Goal: Task Accomplishment & Management: Manage account settings

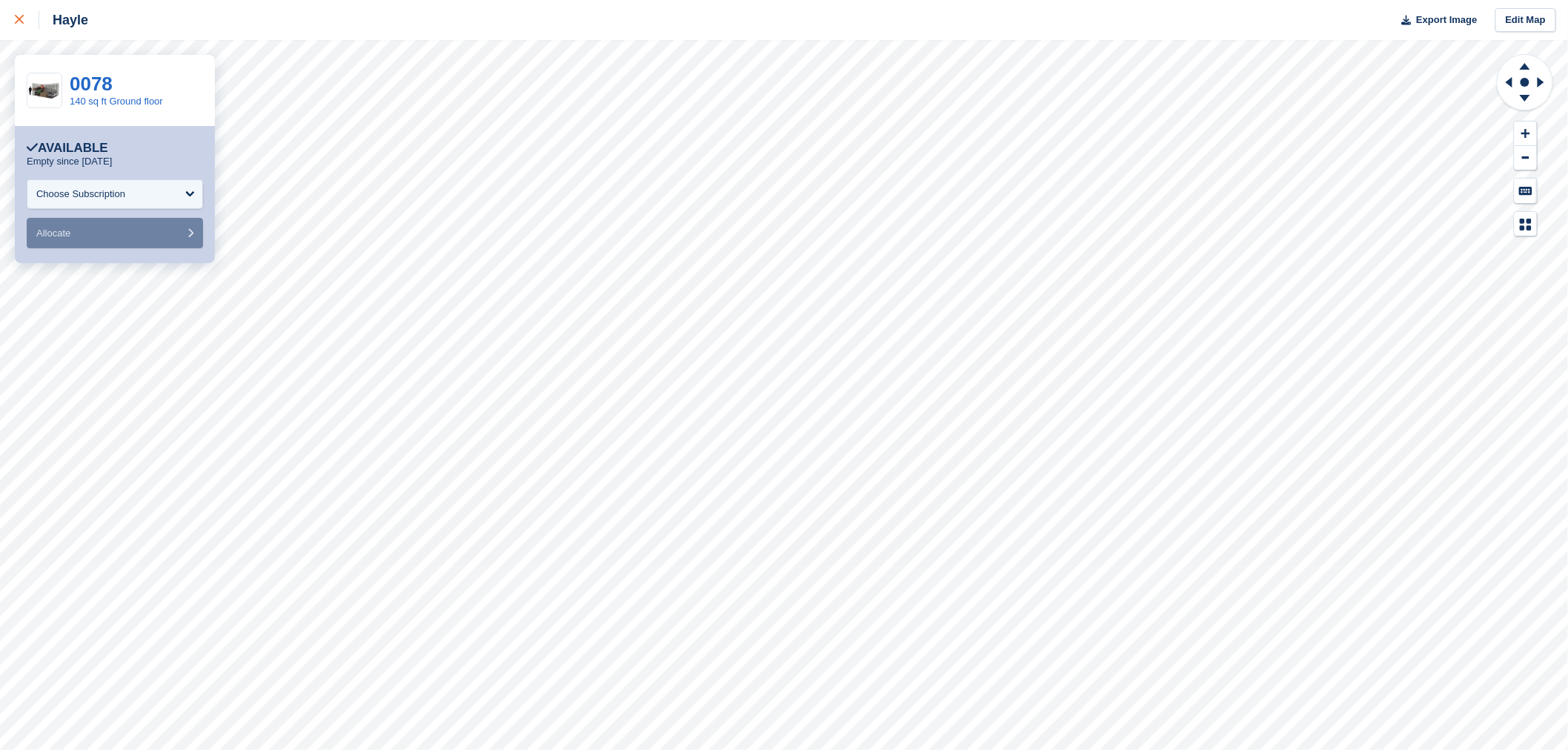
click at [17, 20] on icon at bounding box center [19, 19] width 9 height 9
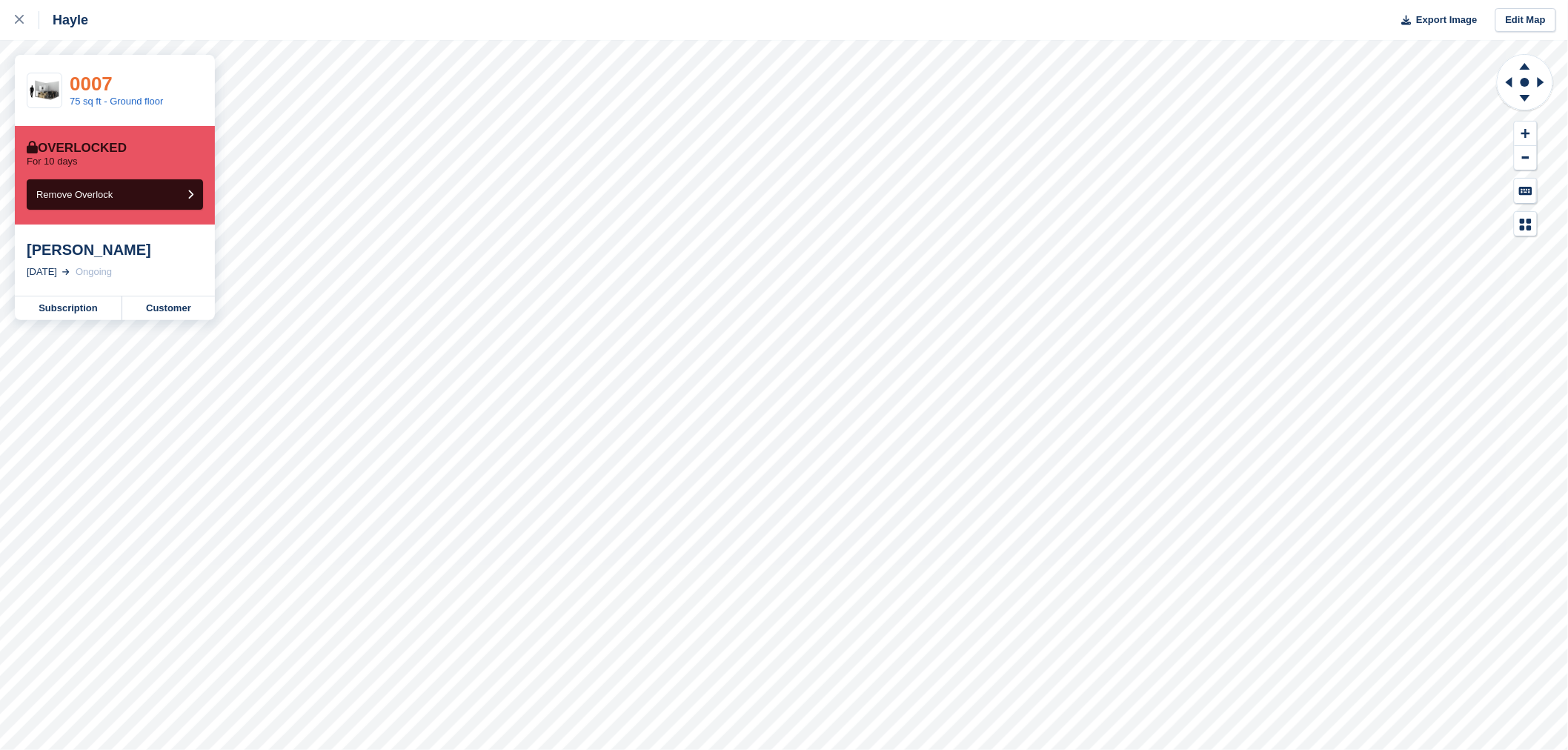
click at [98, 87] on link "0007" at bounding box center [91, 83] width 43 height 22
click at [58, 313] on link "Subscription" at bounding box center [68, 308] width 108 height 24
click at [20, 18] on icon at bounding box center [19, 19] width 9 height 9
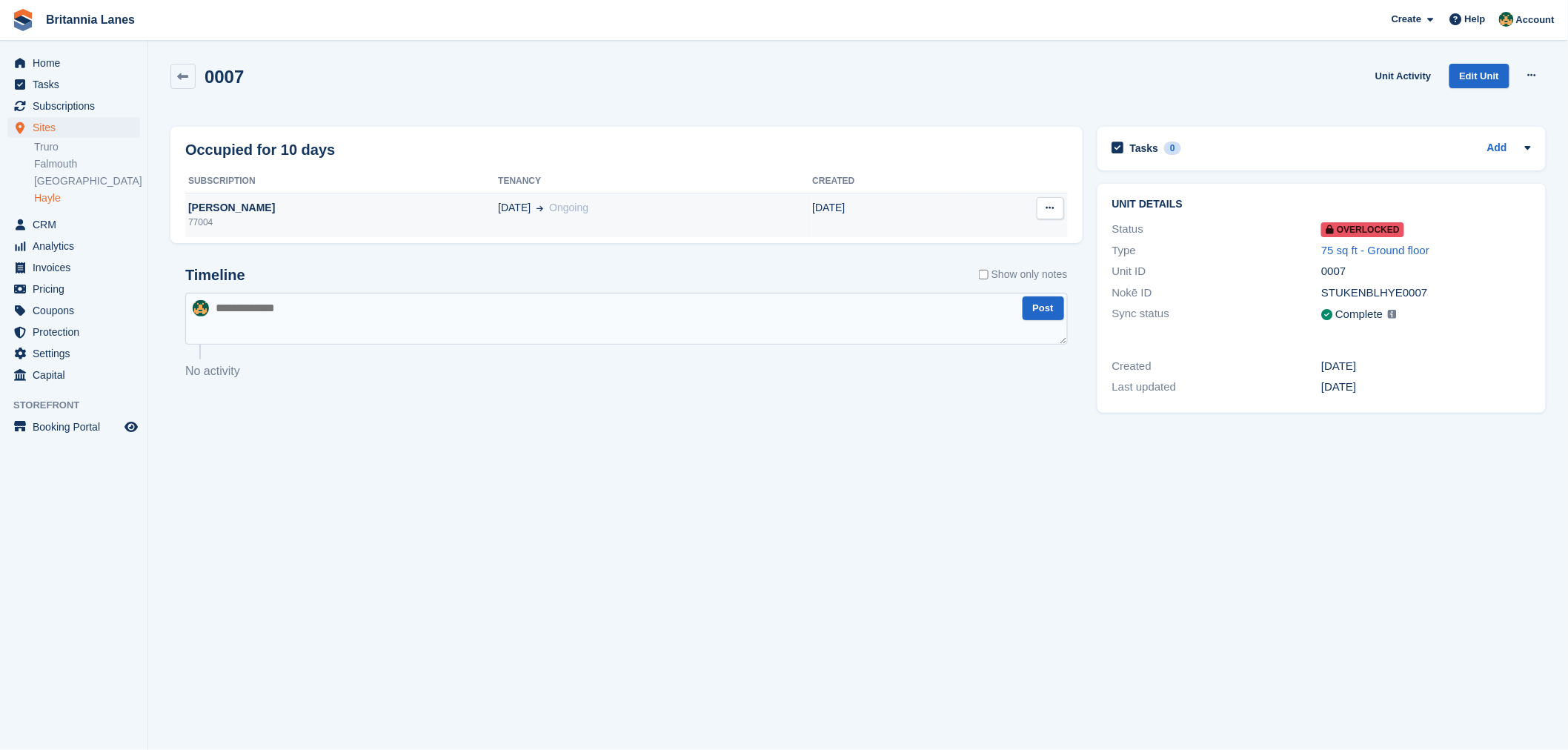
click at [241, 220] on div "77004" at bounding box center [342, 222] width 313 height 13
click at [49, 166] on link "Falmouth" at bounding box center [87, 164] width 106 height 14
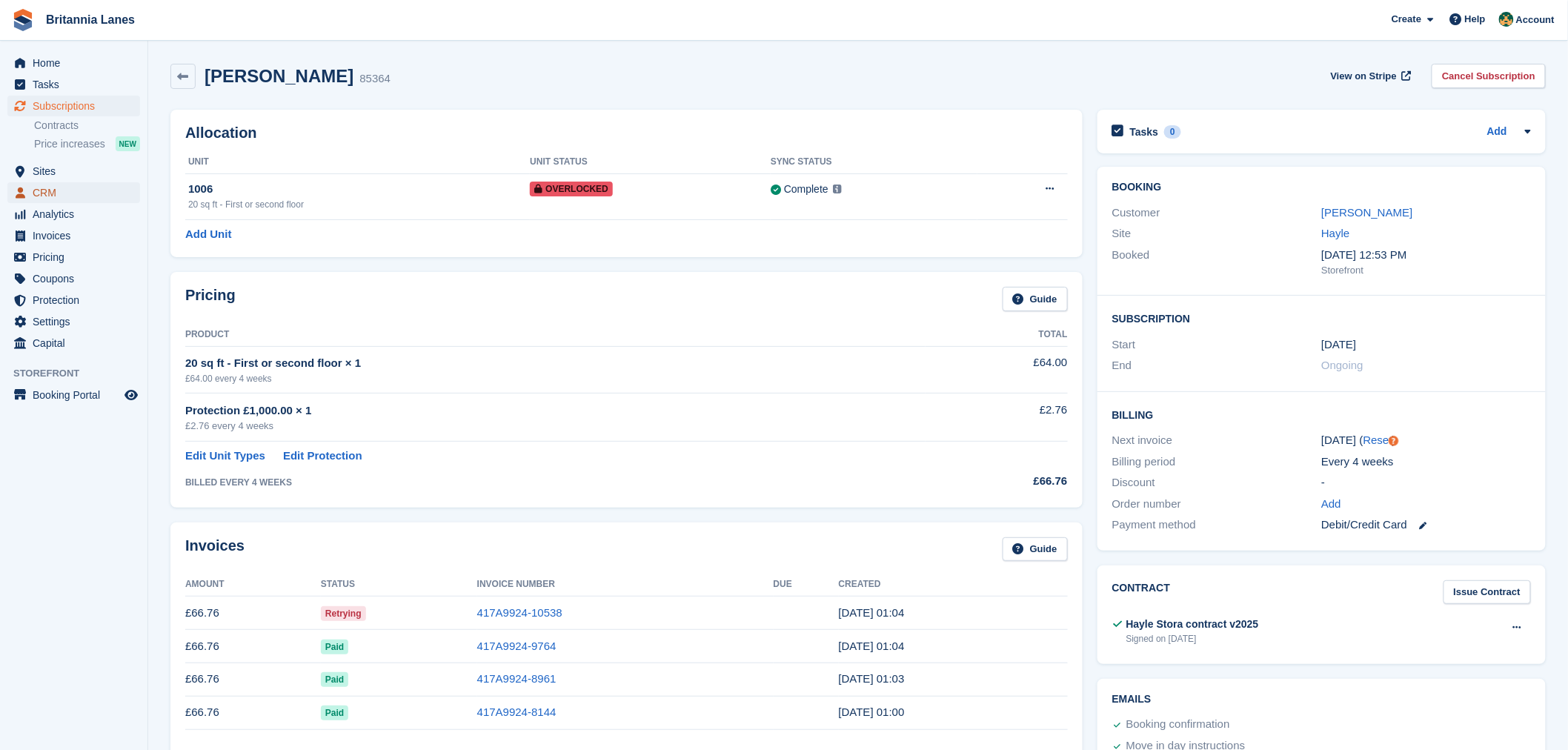
click at [46, 188] on span "CRM" at bounding box center [77, 192] width 89 height 20
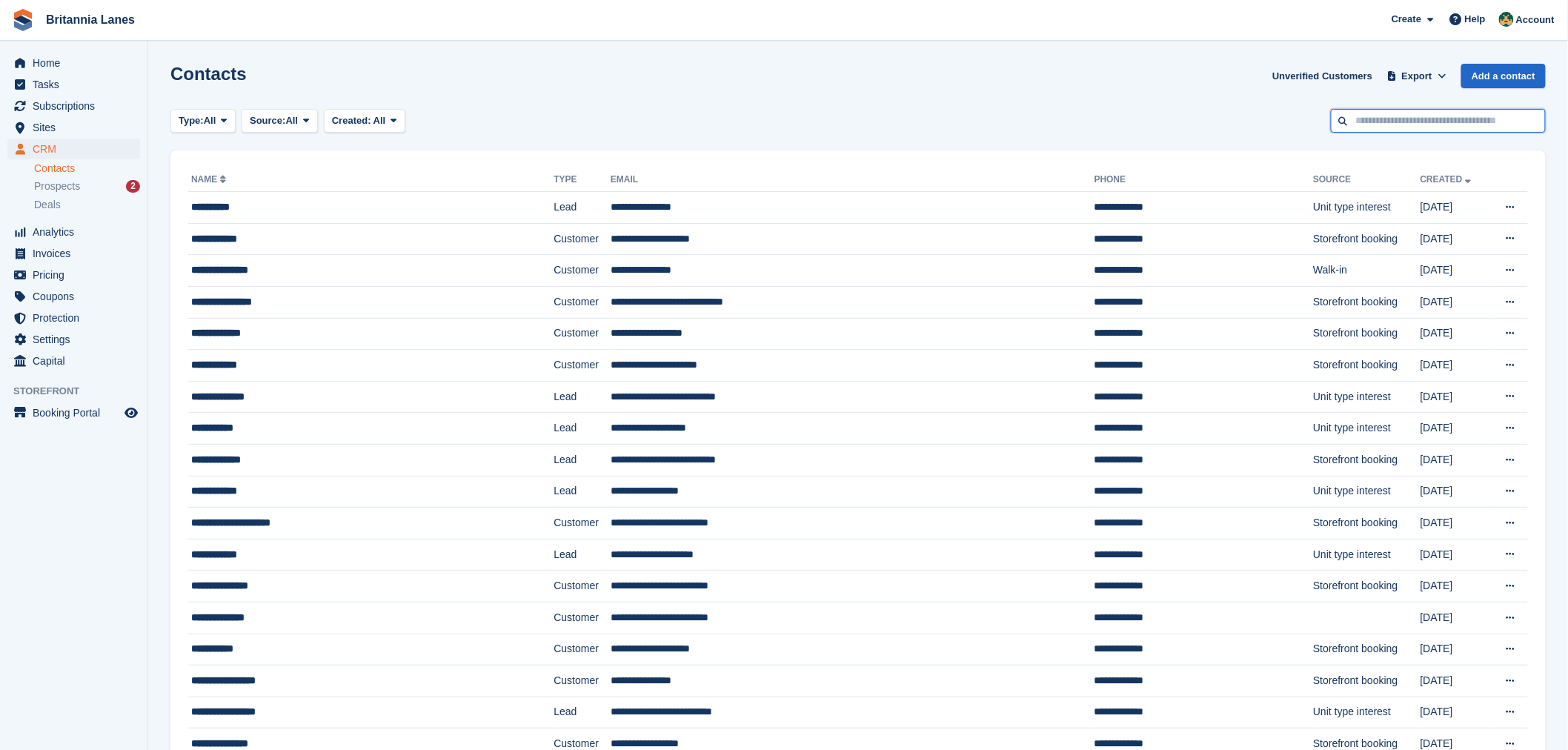
click at [1386, 125] on input "text" at bounding box center [1438, 121] width 215 height 24
type input "******"
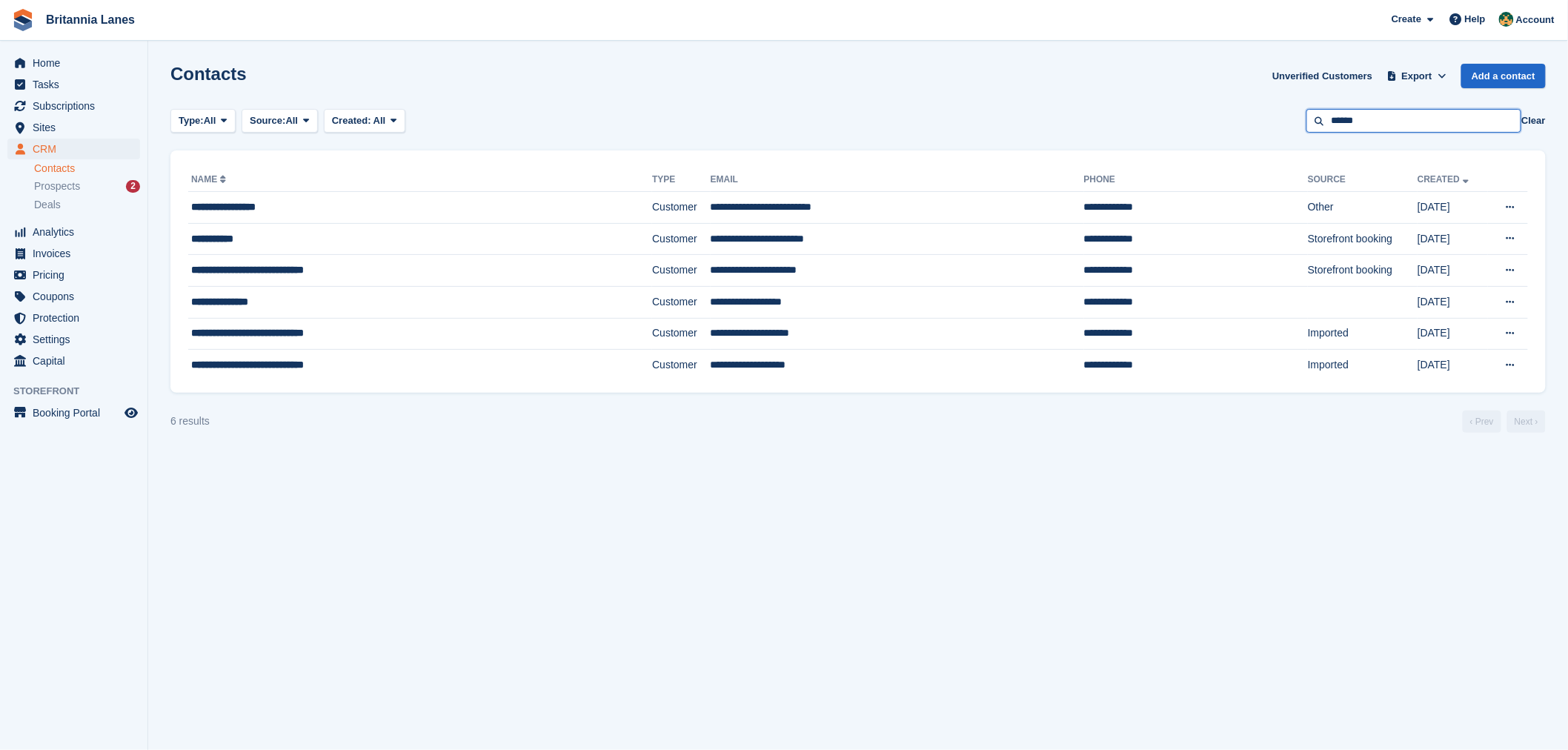
drag, startPoint x: 1366, startPoint y: 120, endPoint x: 1314, endPoint y: 112, distance: 52.6
click at [1314, 112] on input "******" at bounding box center [1414, 121] width 215 height 24
type input "**********"
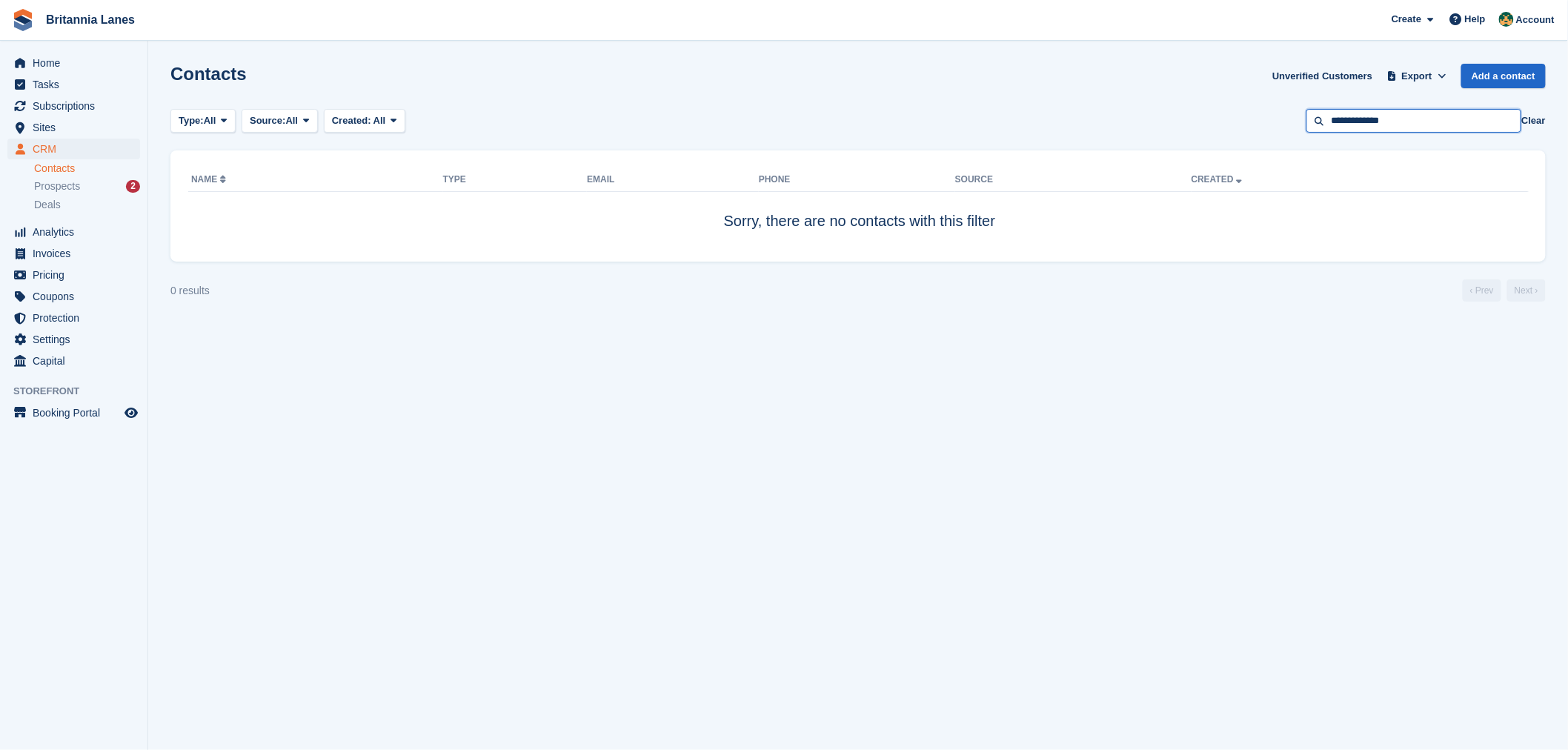
drag, startPoint x: 1418, startPoint y: 110, endPoint x: 1277, endPoint y: 119, distance: 141.3
click at [1277, 119] on div "Type: All All Lead Customer Source: All All Storefront Backoffice Pre-Opening i…" at bounding box center [858, 121] width 1376 height 24
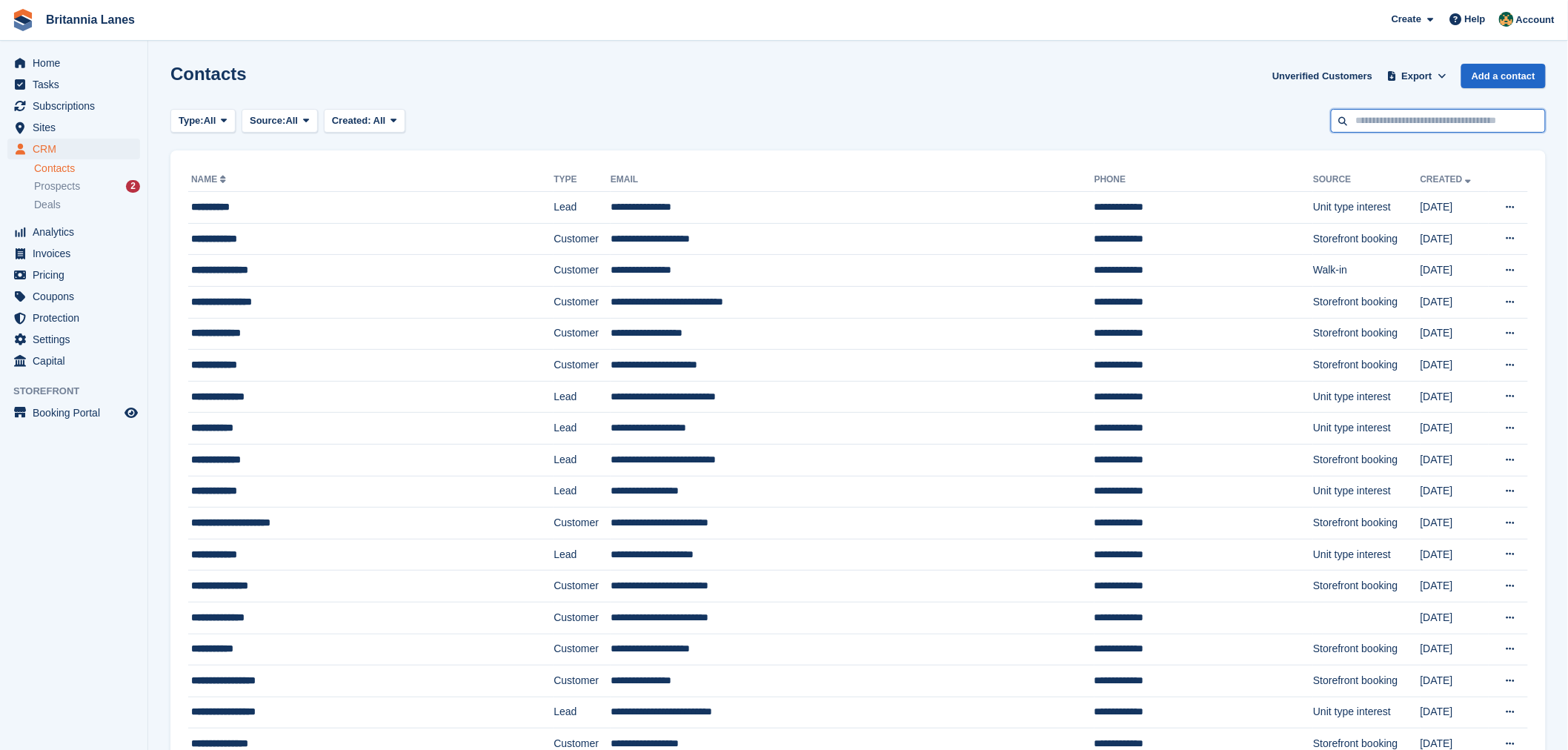
click at [1398, 121] on input "text" at bounding box center [1438, 121] width 215 height 24
type input "*****"
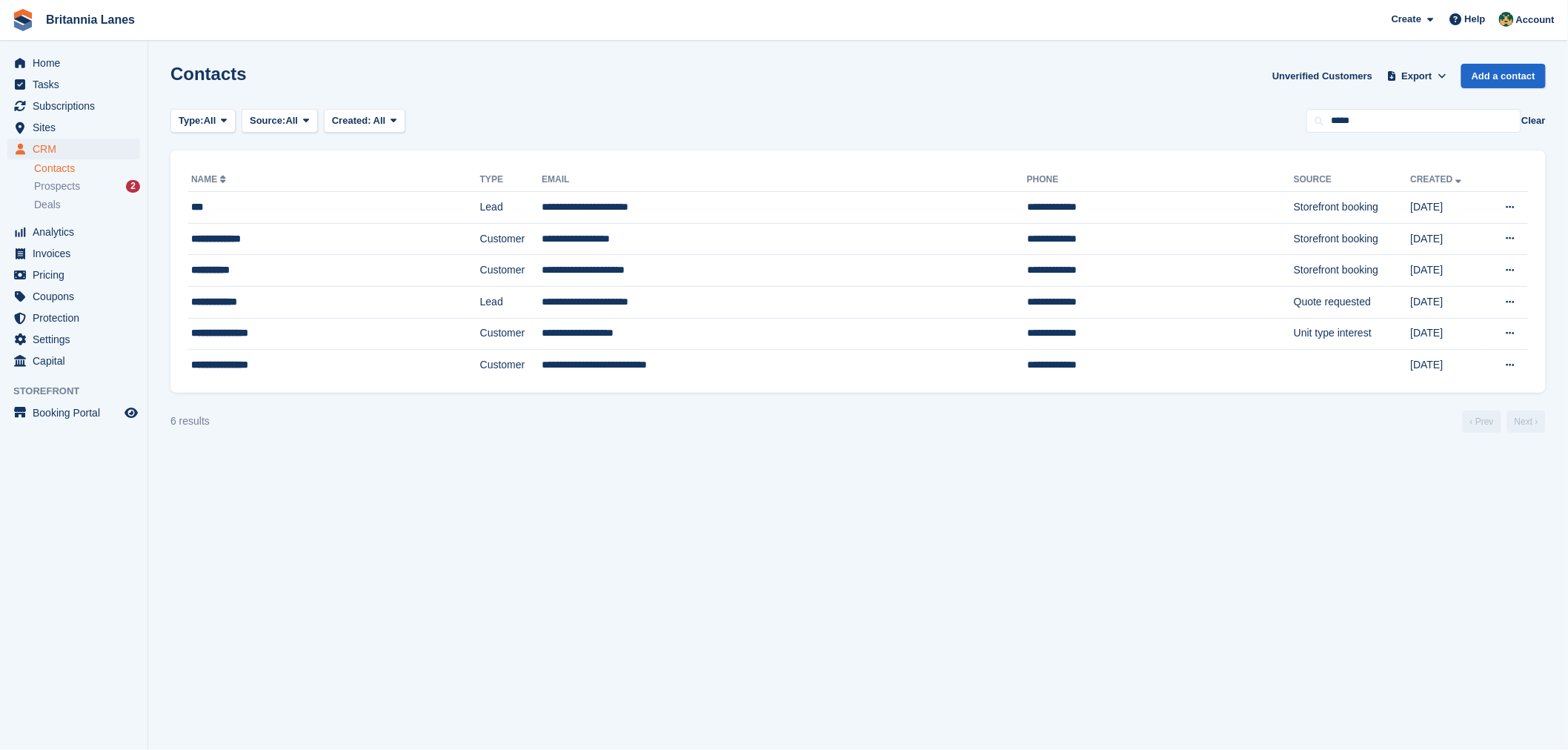
click at [85, 173] on link "Contacts" at bounding box center [87, 168] width 106 height 14
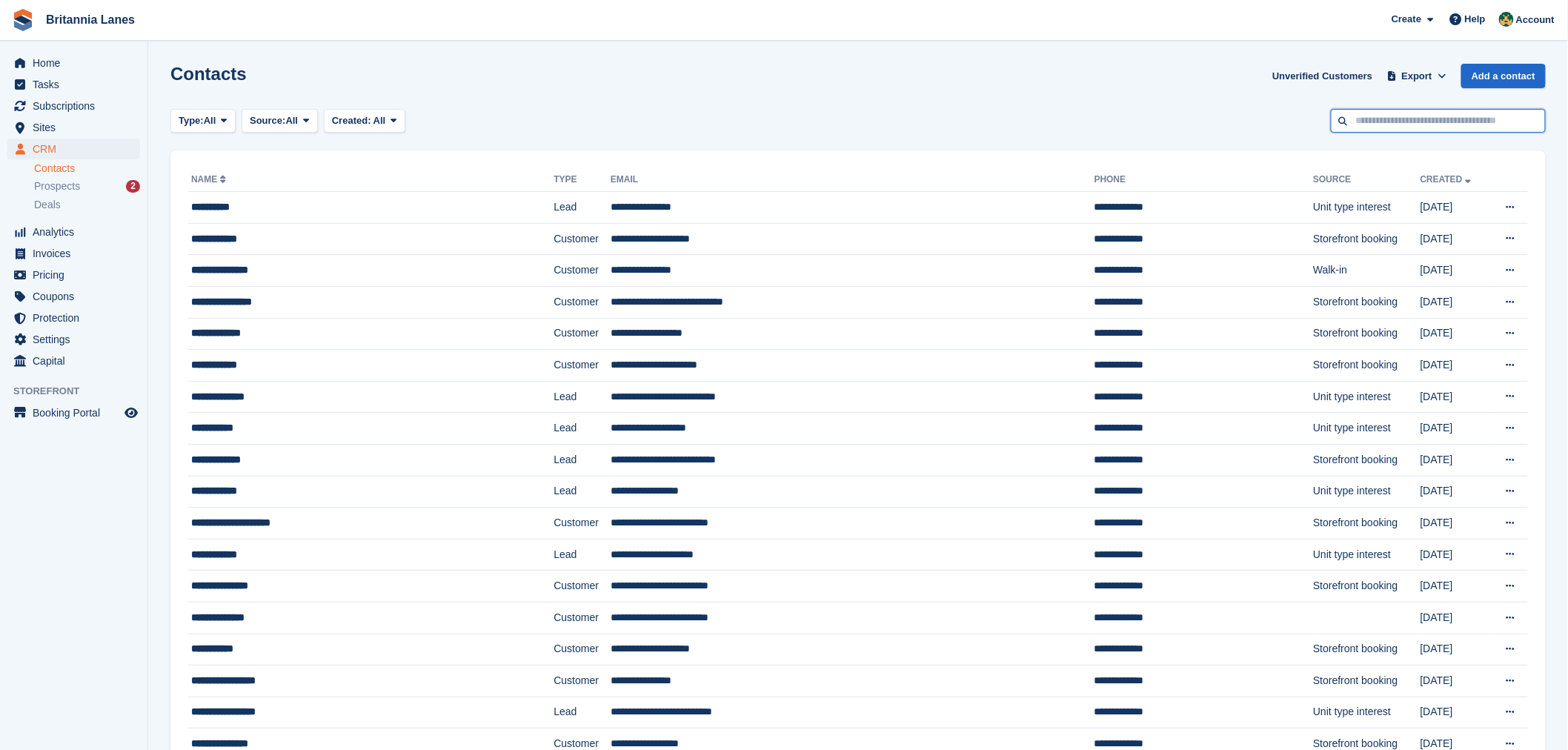
click at [1383, 121] on input "text" at bounding box center [1438, 121] width 215 height 24
type input "***"
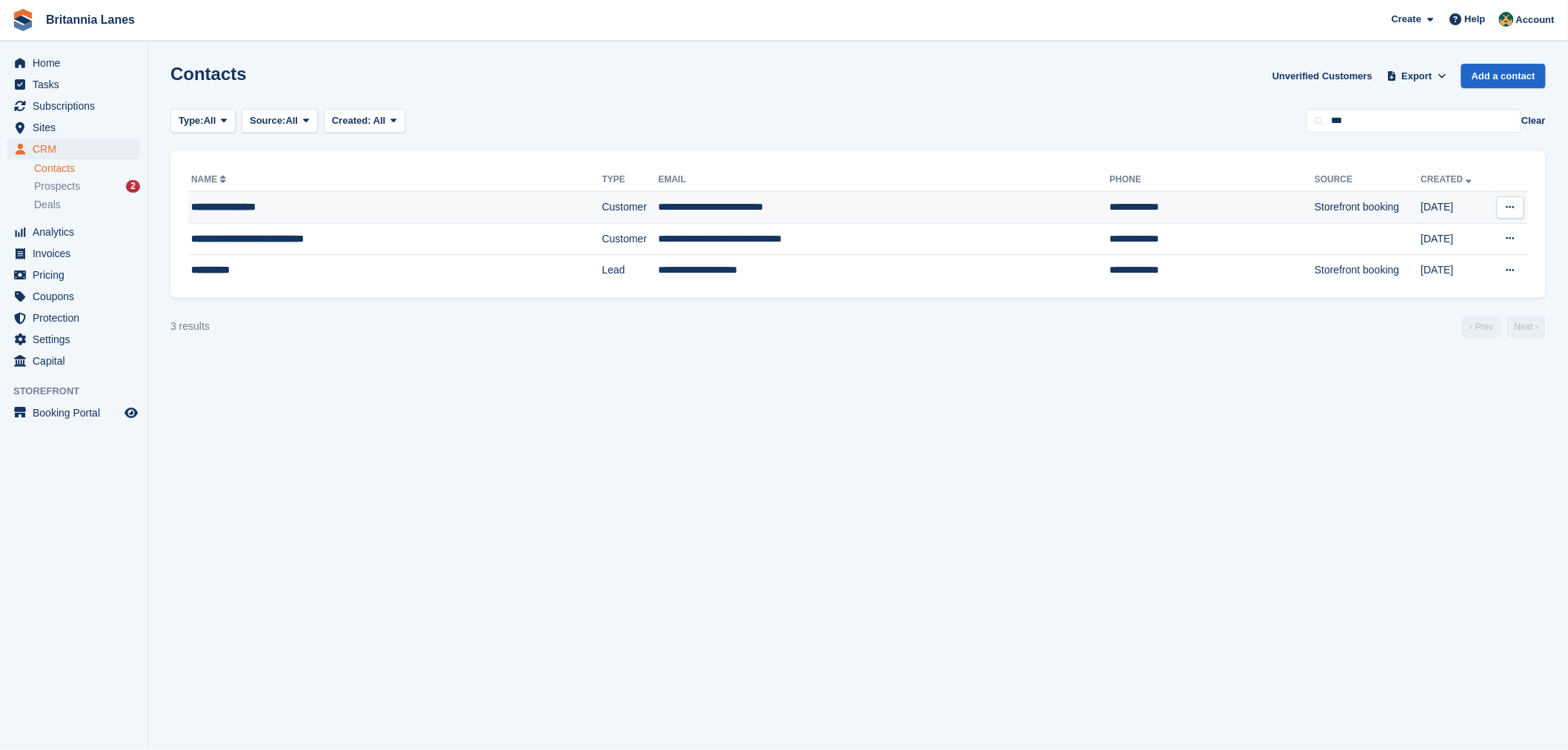
click at [267, 200] on div "**********" at bounding box center [355, 207] width 327 height 15
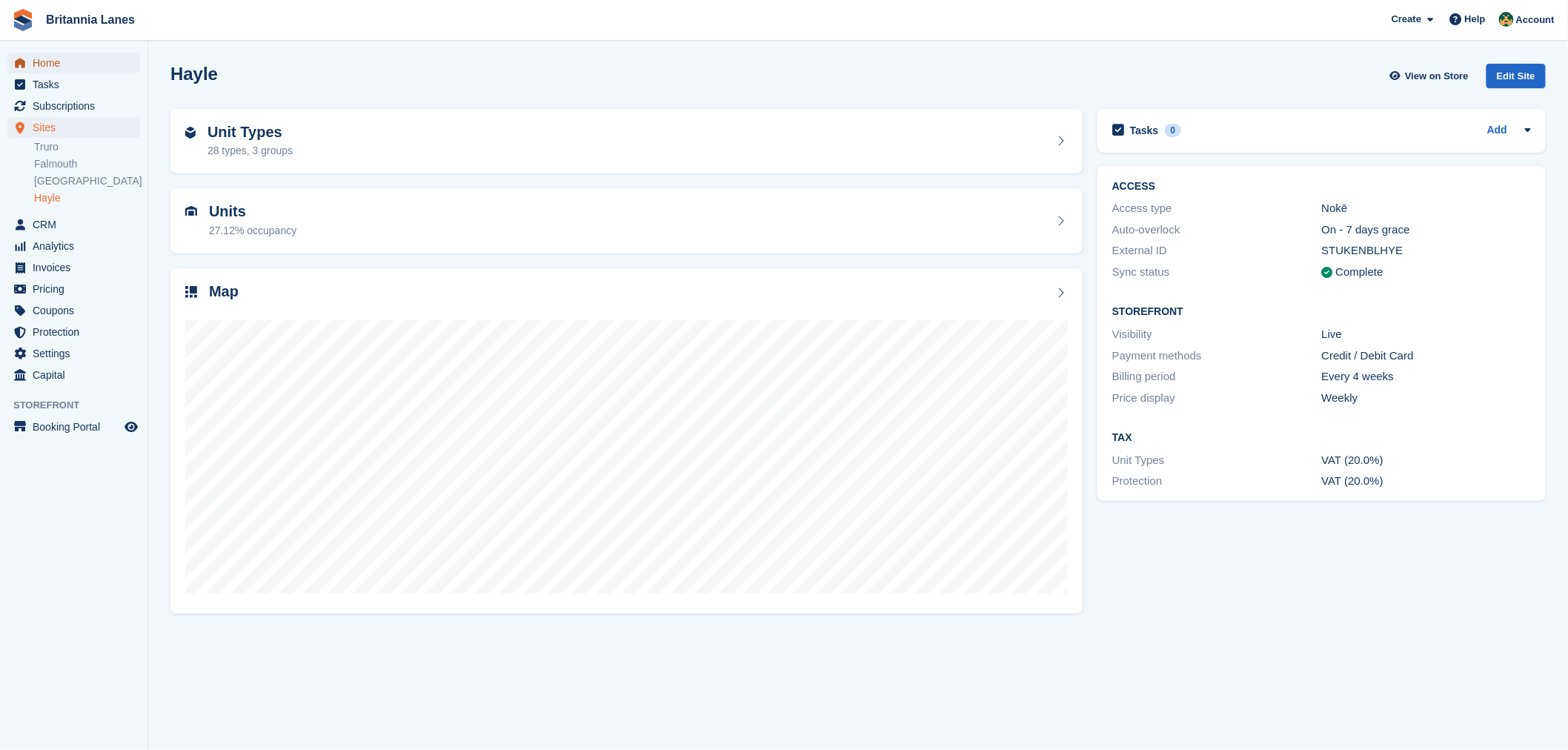
click at [50, 56] on span "Home" at bounding box center [77, 63] width 89 height 20
click at [262, 143] on div "29 types, 3 groups" at bounding box center [250, 150] width 86 height 15
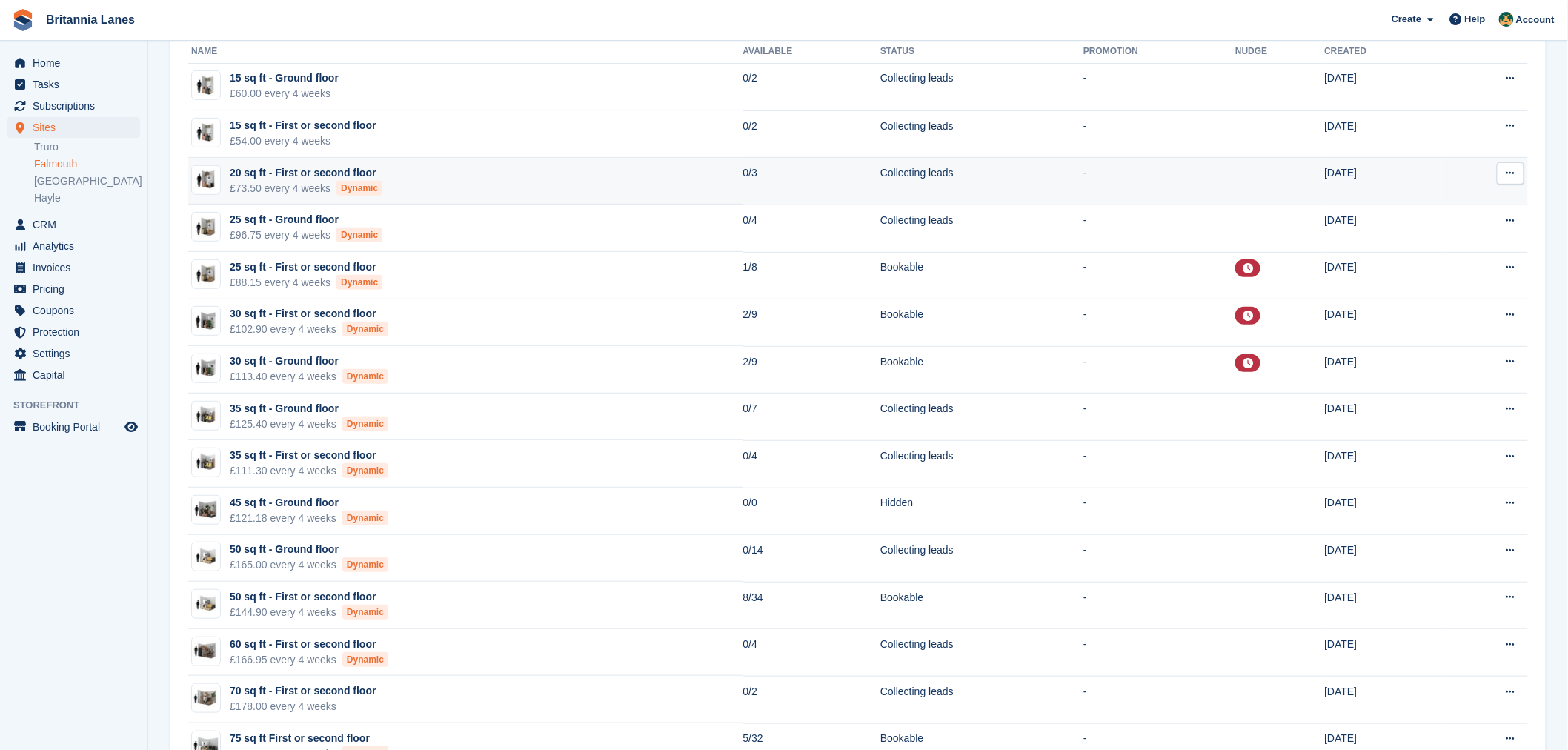
scroll to position [192, 0]
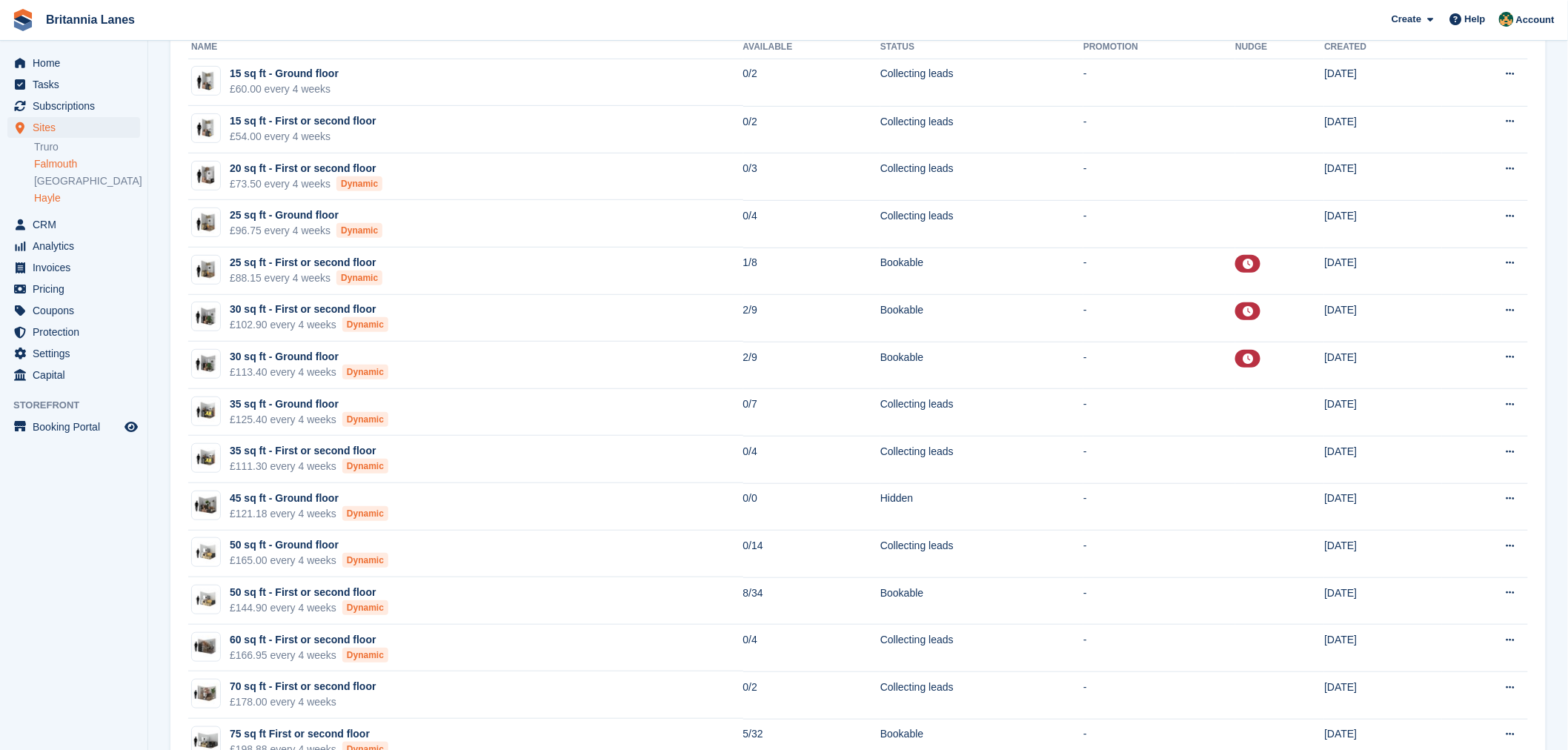
click at [46, 199] on link "Hayle" at bounding box center [87, 198] width 106 height 14
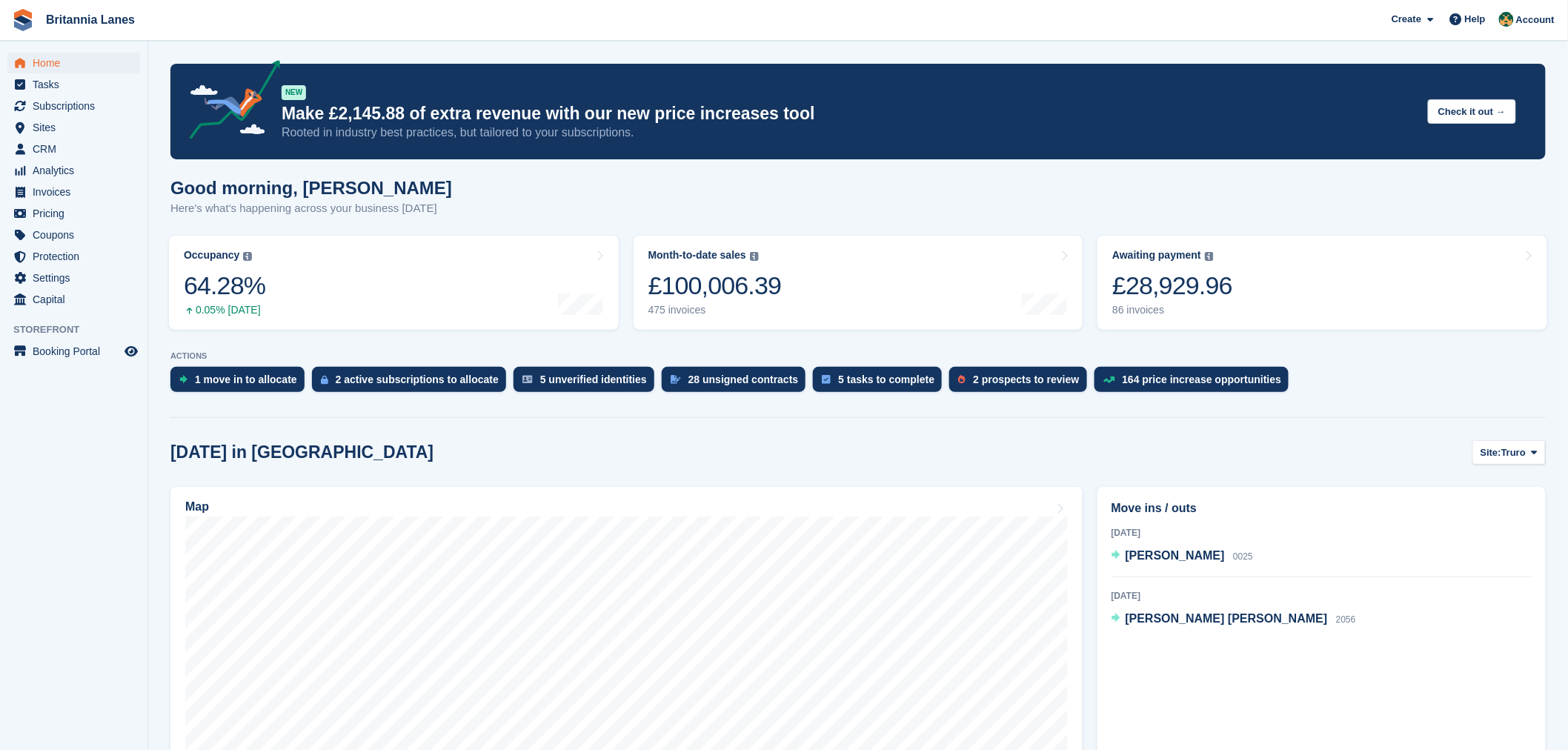
scroll to position [153, 0]
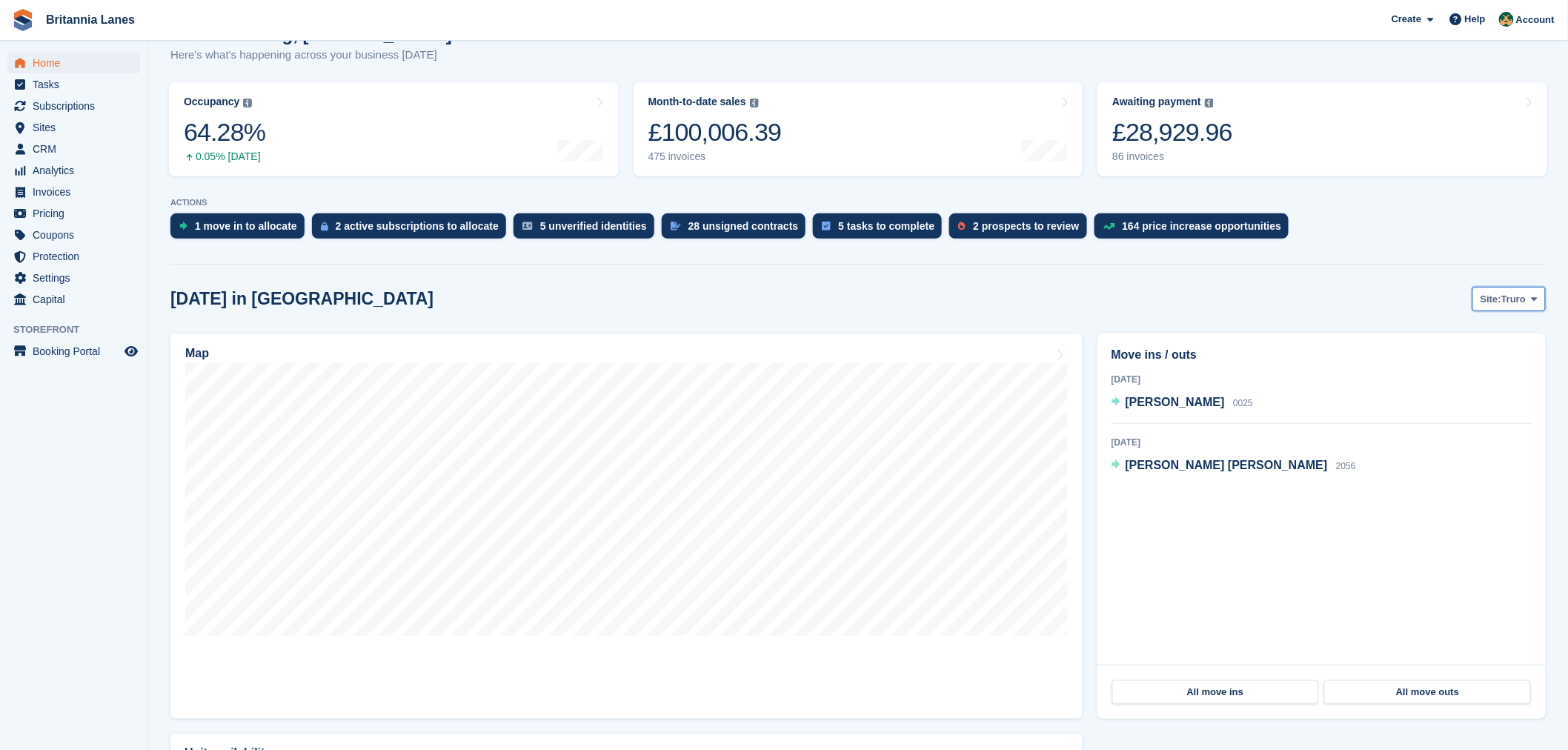
click at [1512, 295] on span "Truro" at bounding box center [1513, 299] width 24 height 15
click at [1445, 418] on link "Hayle" at bounding box center [1473, 414] width 134 height 27
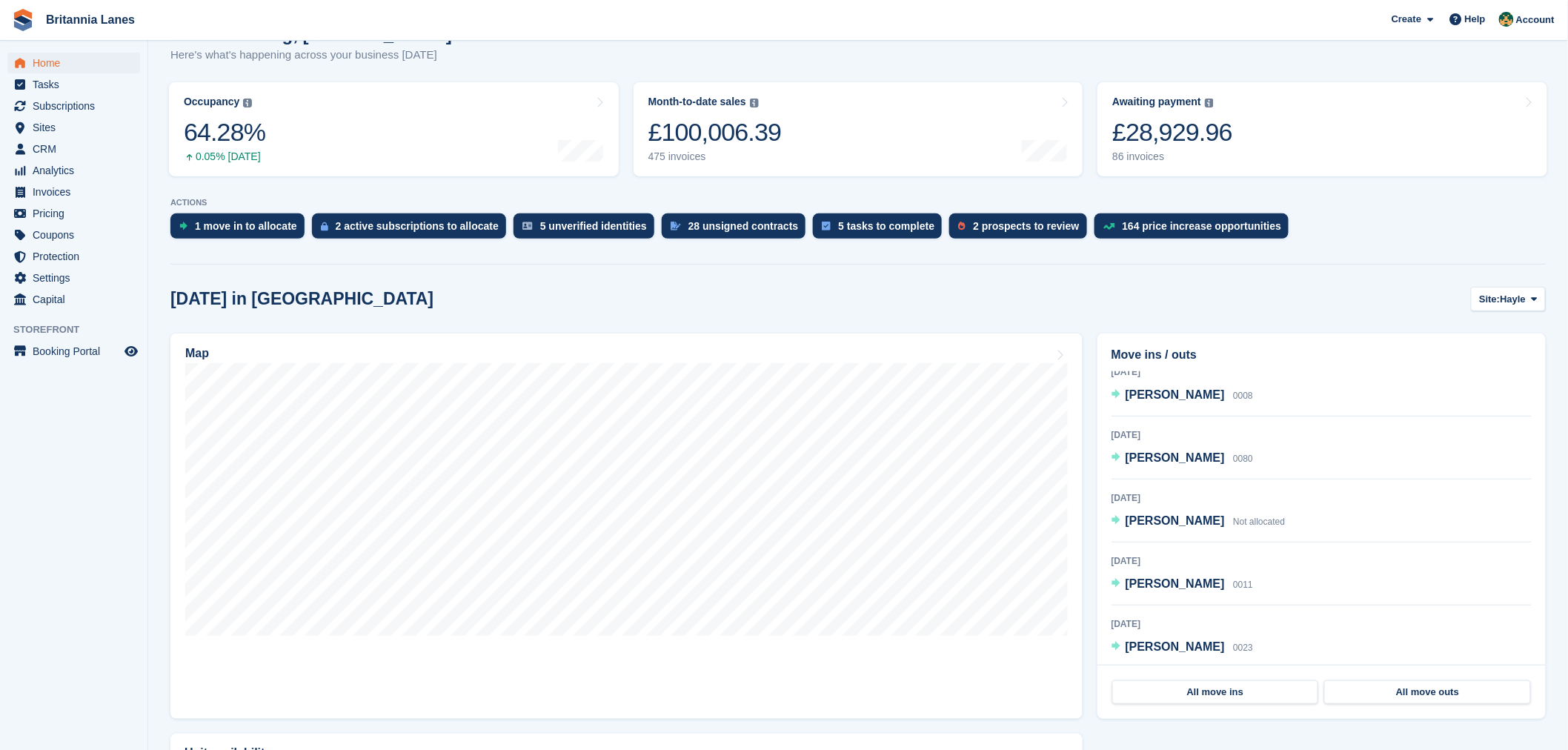
scroll to position [74, 0]
click at [1186, 522] on span "Kim Hardcastle" at bounding box center [1176, 517] width 99 height 12
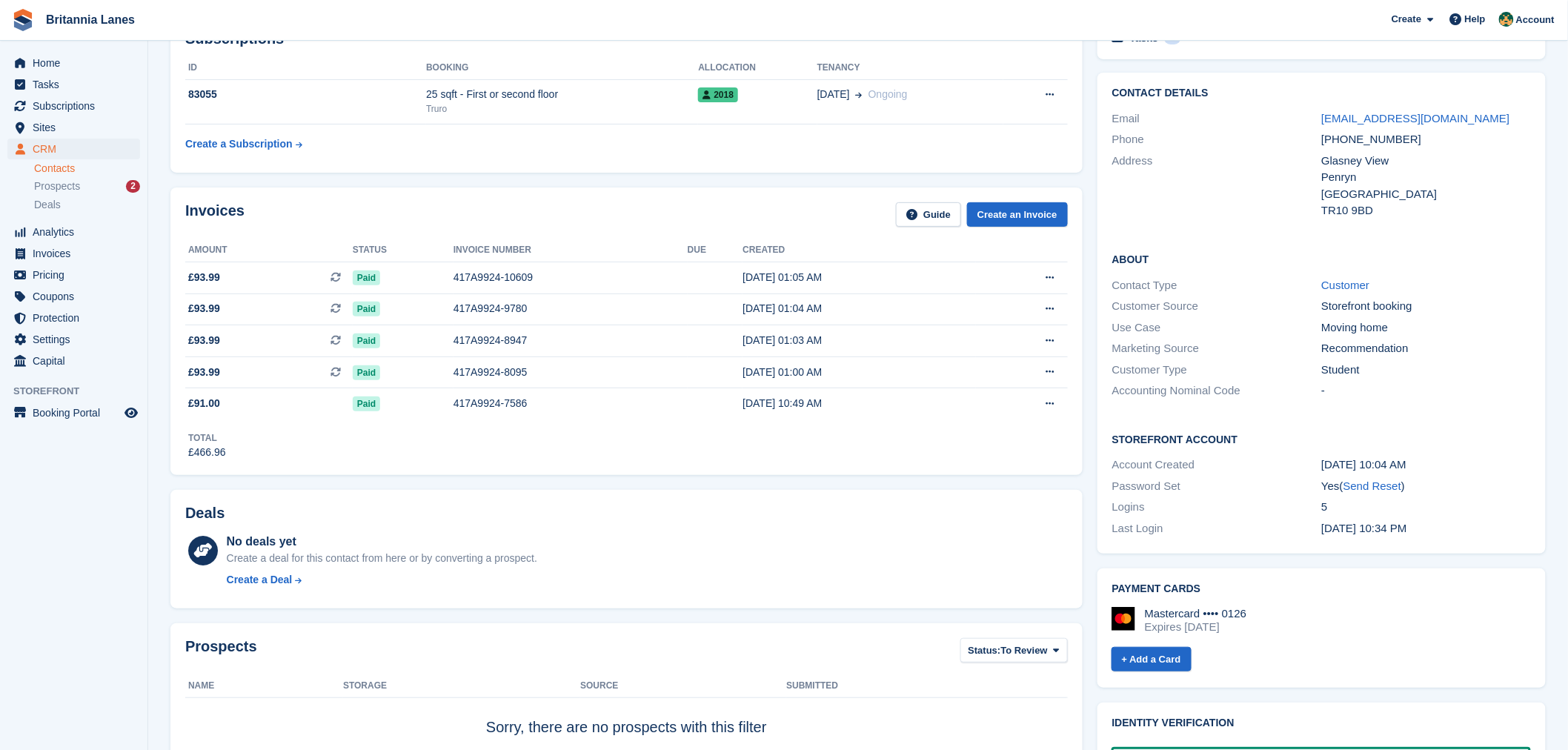
scroll to position [38, 0]
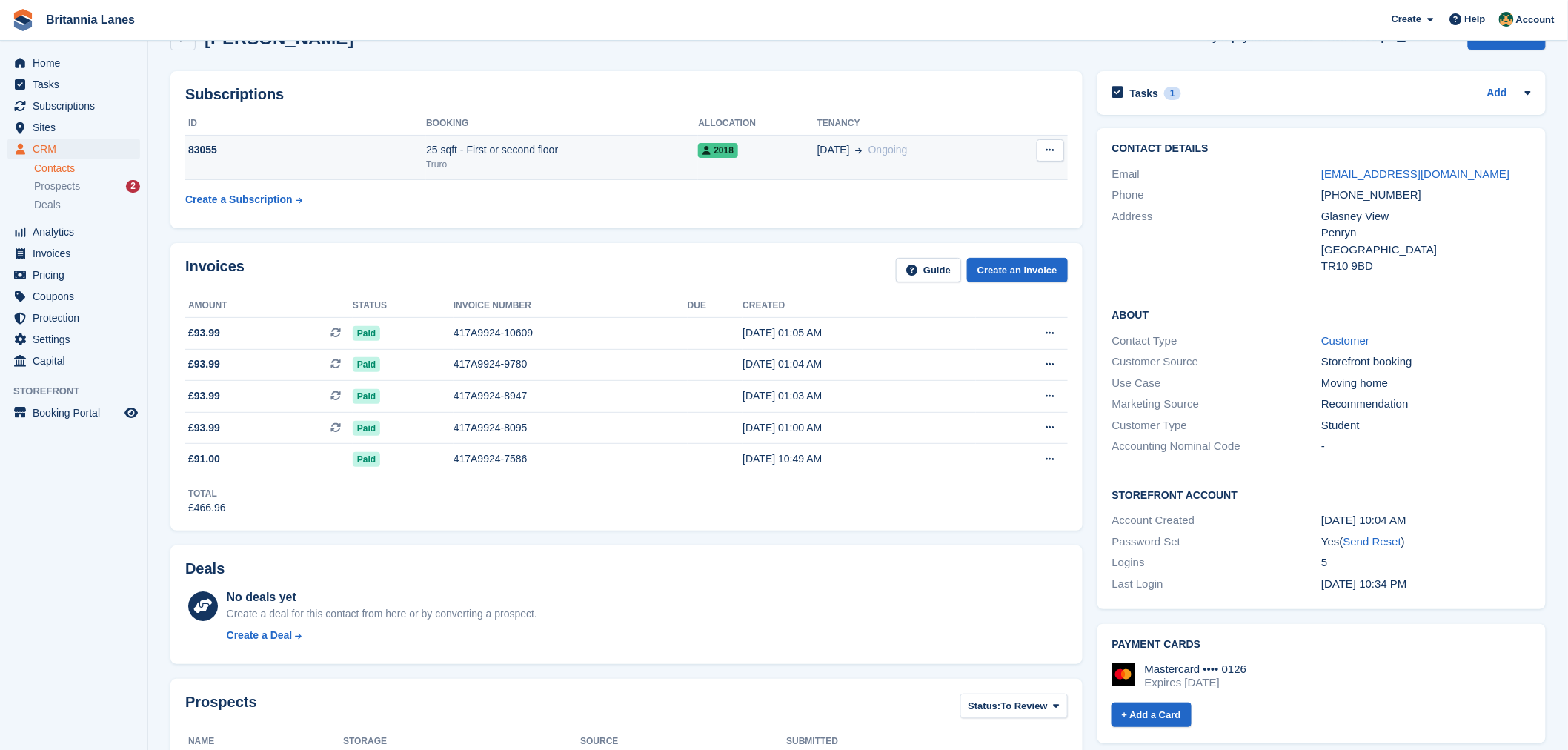
click at [415, 161] on td "83055" at bounding box center [305, 157] width 241 height 45
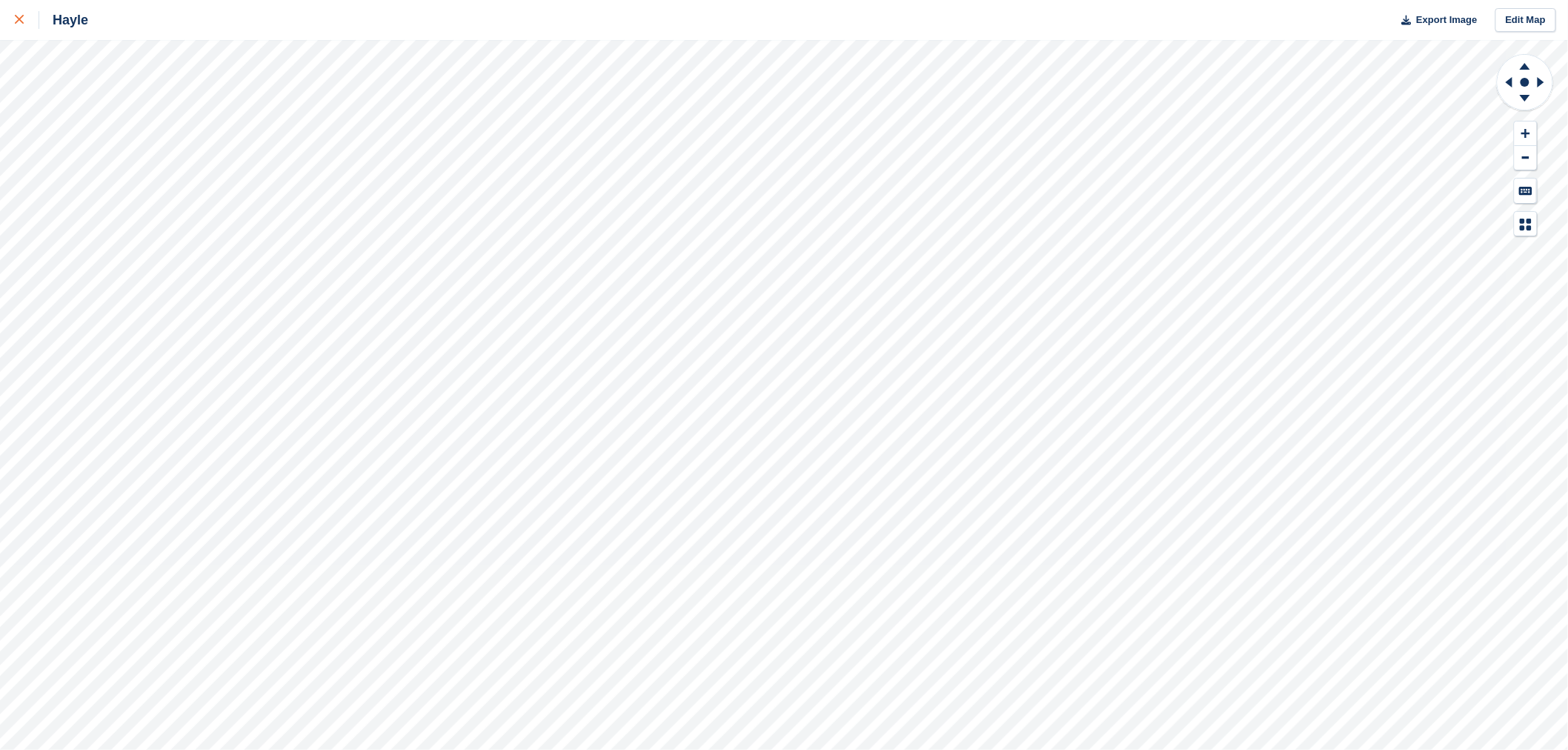
click at [24, 16] on div at bounding box center [27, 20] width 24 height 18
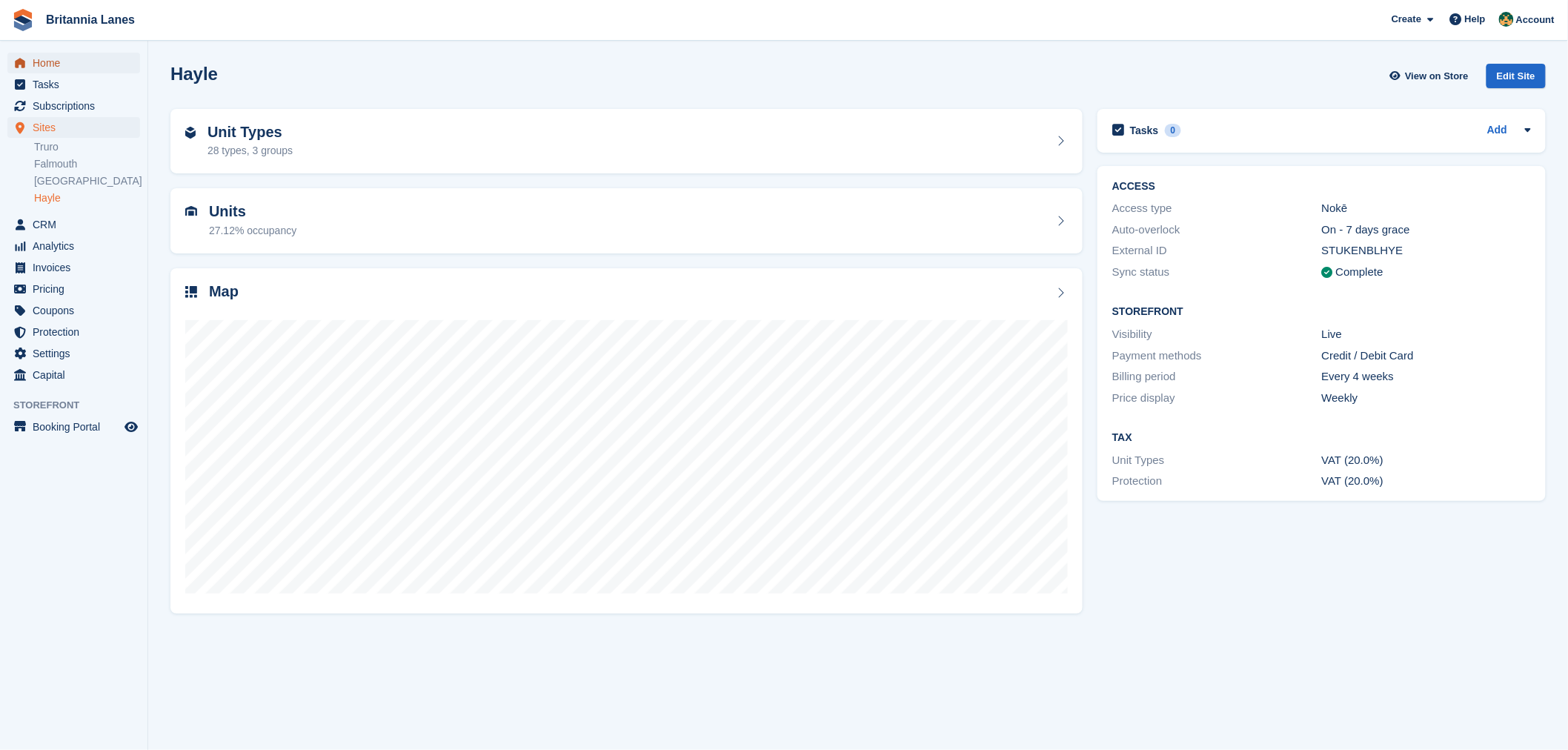
click at [69, 64] on span "Home" at bounding box center [77, 63] width 89 height 20
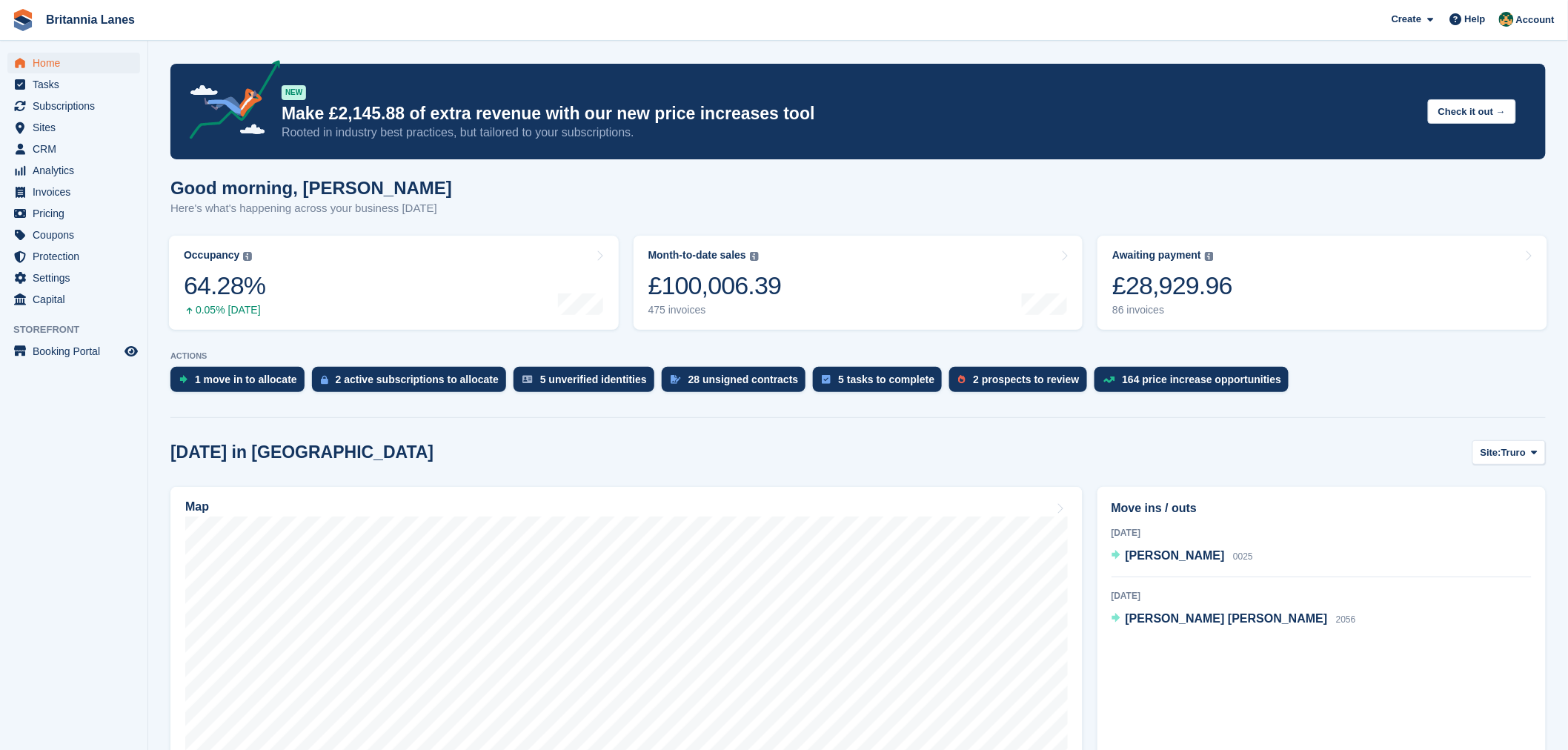
click at [1517, 452] on span "Truro" at bounding box center [1513, 452] width 24 height 15
click at [1470, 554] on link "Hayle" at bounding box center [1473, 567] width 134 height 27
click at [1153, 557] on span "Ben Card" at bounding box center [1152, 555] width 53 height 12
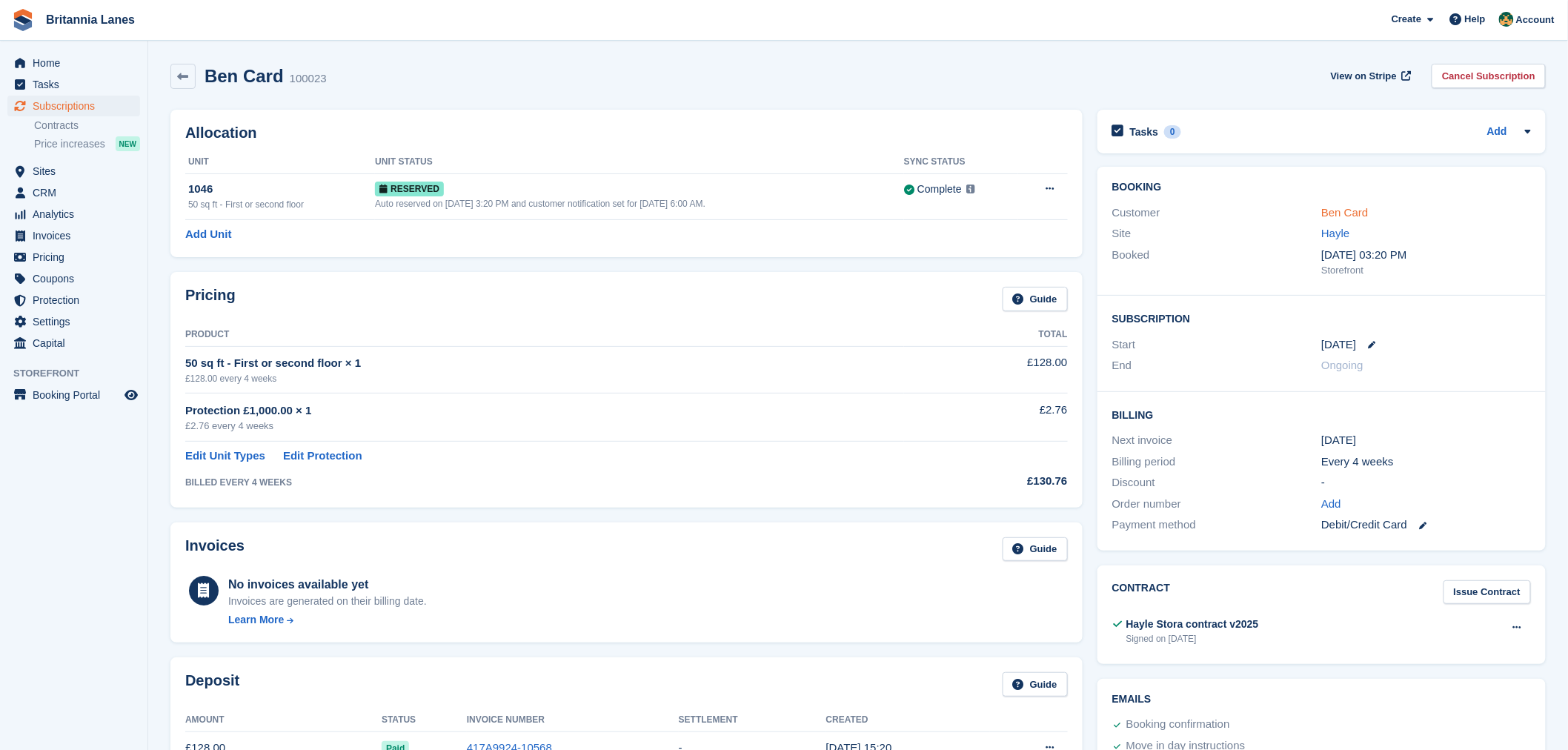
click at [1345, 215] on link "Ben Card" at bounding box center [1345, 212] width 46 height 12
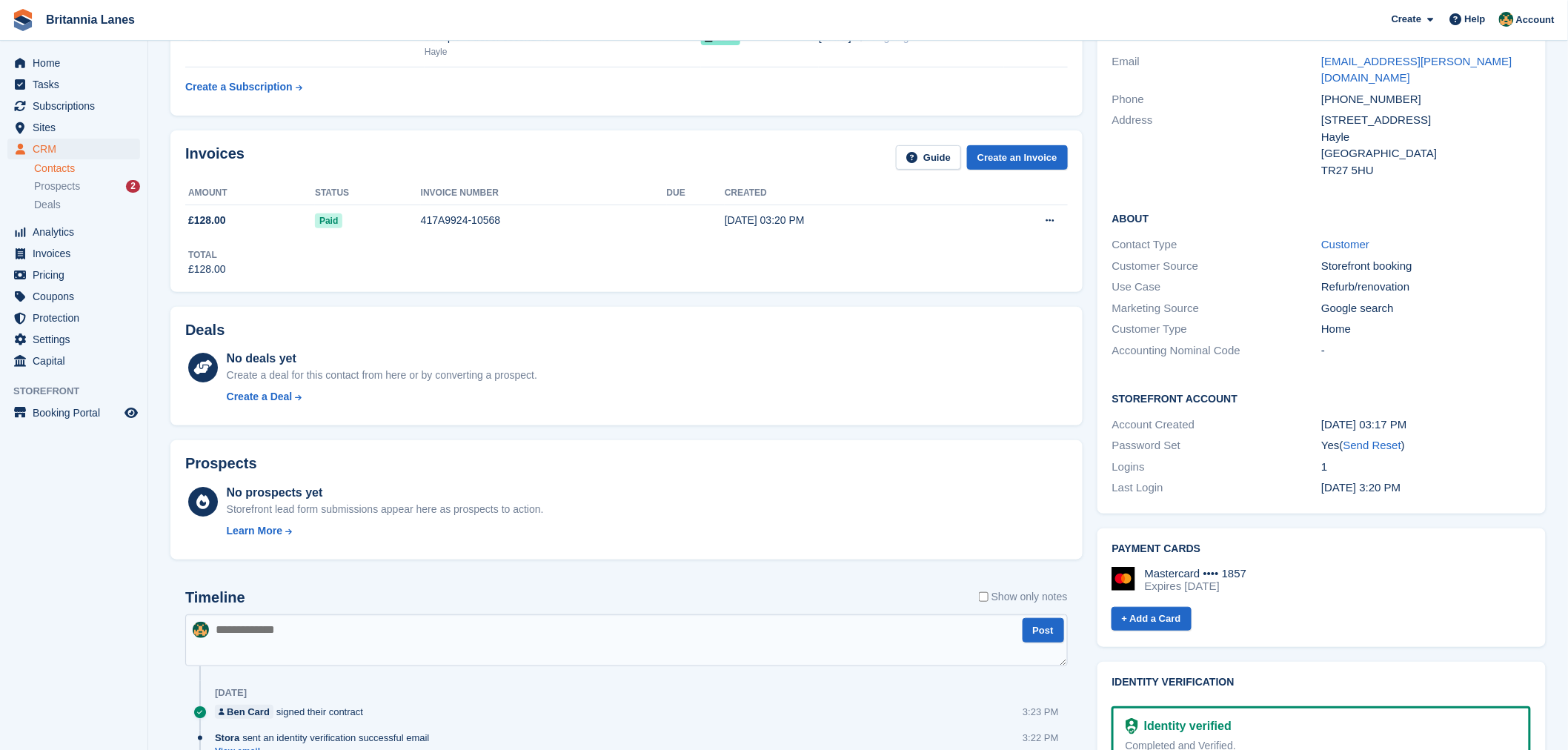
scroll to position [153, 0]
